Goal: Transaction & Acquisition: Purchase product/service

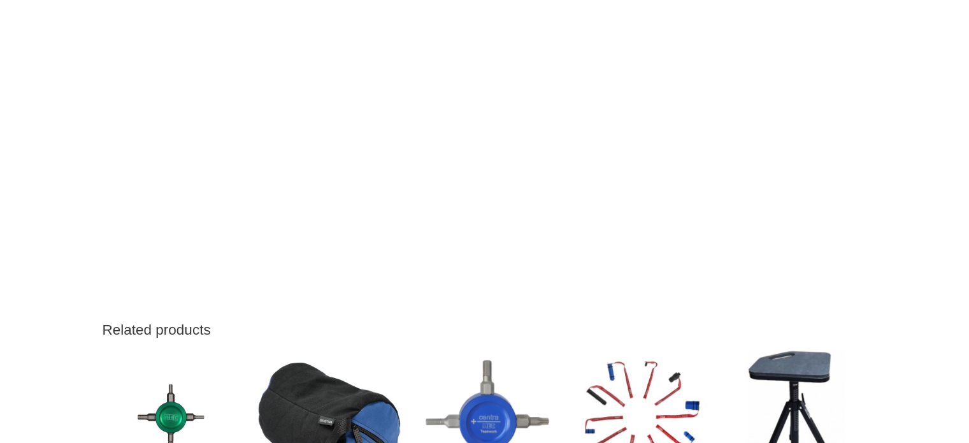
scroll to position [1162, 0]
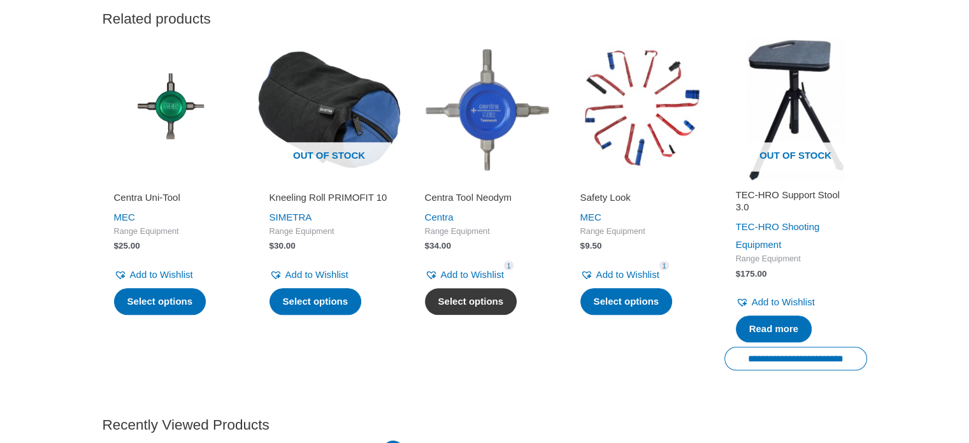
click at [466, 303] on link "Select options" at bounding box center [471, 301] width 92 height 27
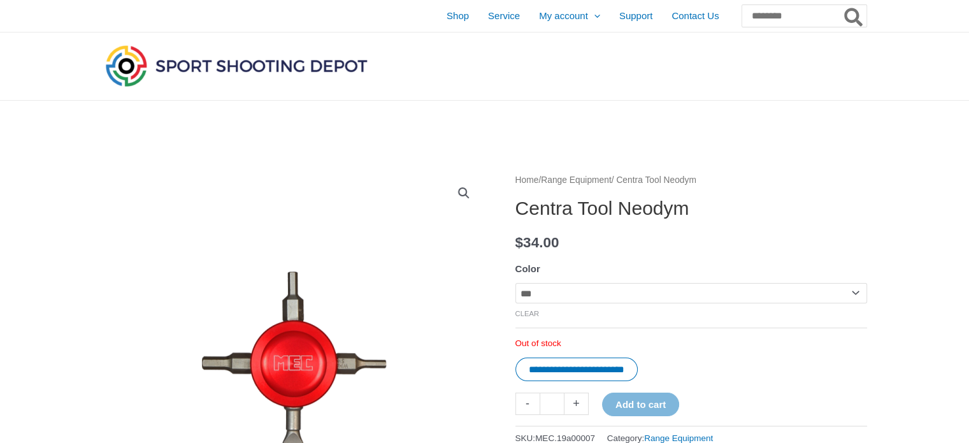
click at [861, 290] on select "**********" at bounding box center [691, 293] width 352 height 20
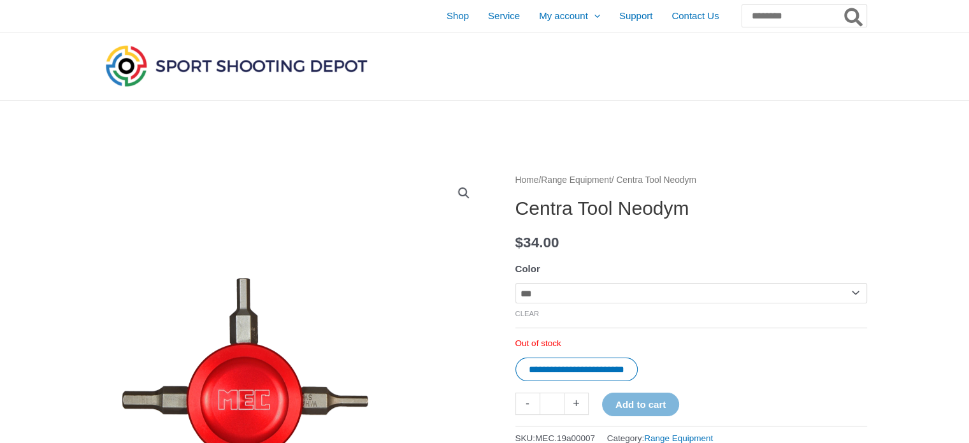
click at [440, 252] on img at bounding box center [245, 400] width 510 height 510
